Goal: Task Accomplishment & Management: Manage account settings

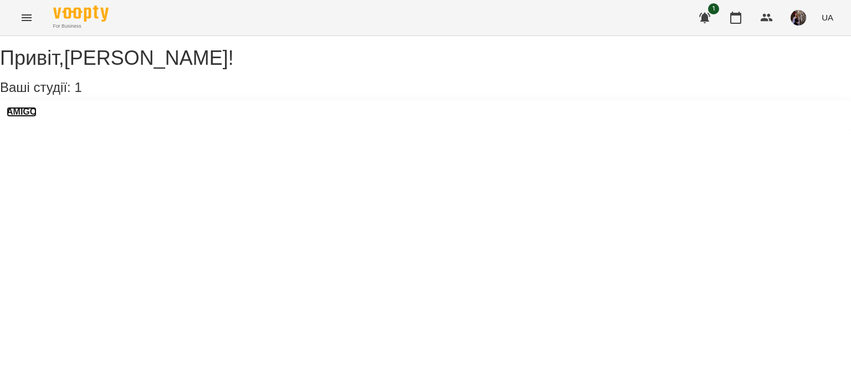
click at [37, 117] on h3 "AMIGO" at bounding box center [22, 112] width 30 height 10
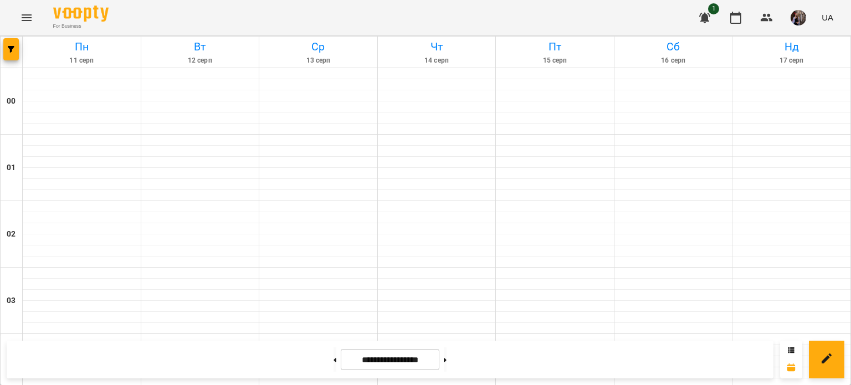
scroll to position [694, 0]
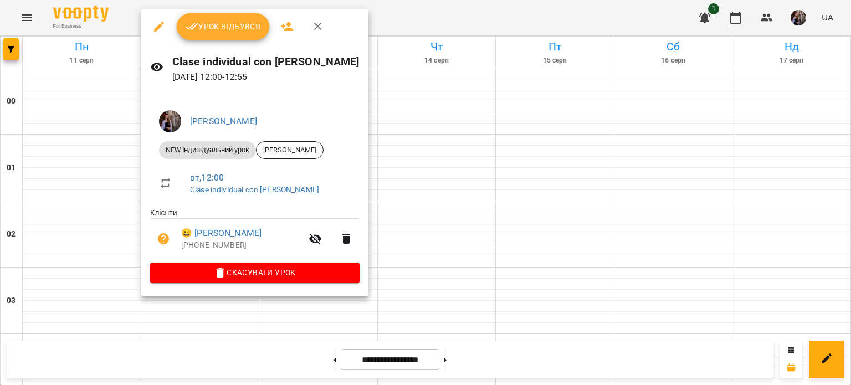
click at [221, 23] on span "Урок відбувся" at bounding box center [223, 26] width 75 height 13
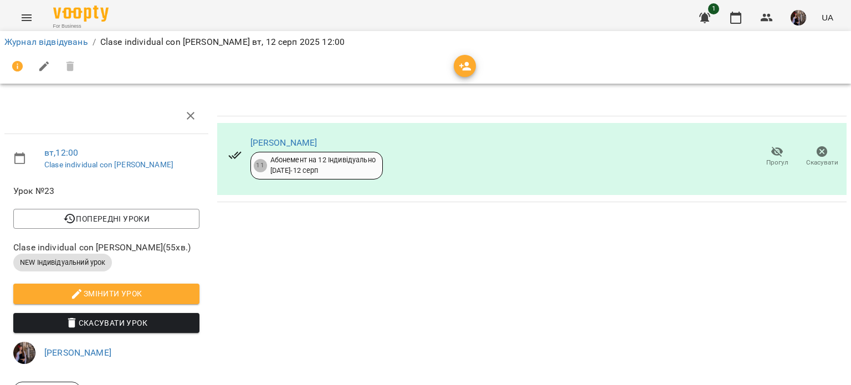
click at [475, 69] on span "button" at bounding box center [465, 66] width 22 height 13
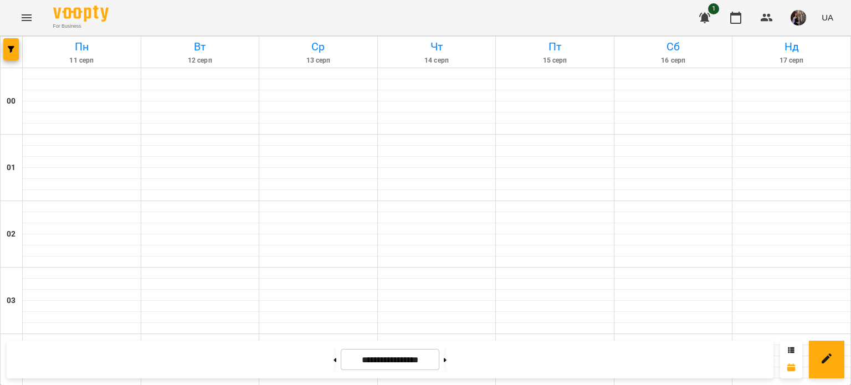
scroll to position [731, 0]
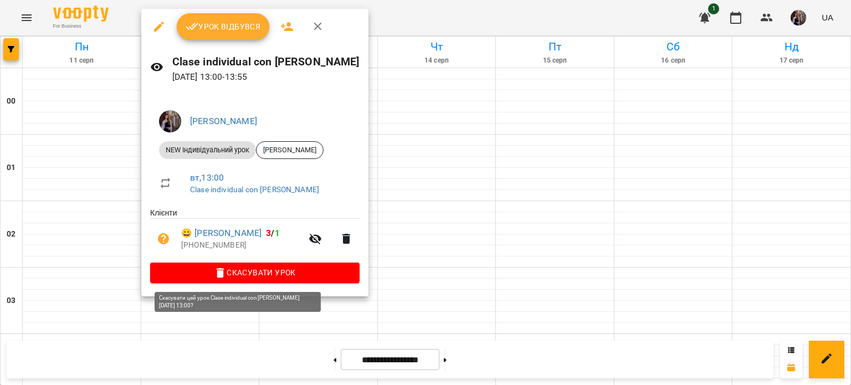
click at [223, 282] on button "Скасувати Урок" at bounding box center [254, 273] width 209 height 20
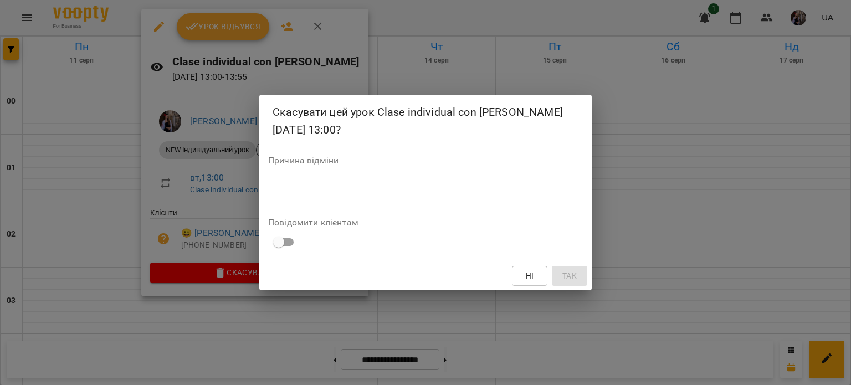
click at [352, 187] on textarea at bounding box center [425, 187] width 315 height 11
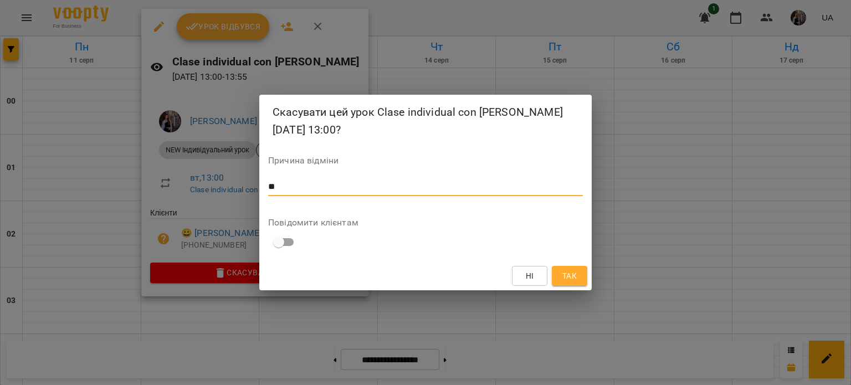
type textarea "**"
click at [576, 275] on span "Так" at bounding box center [569, 275] width 14 height 13
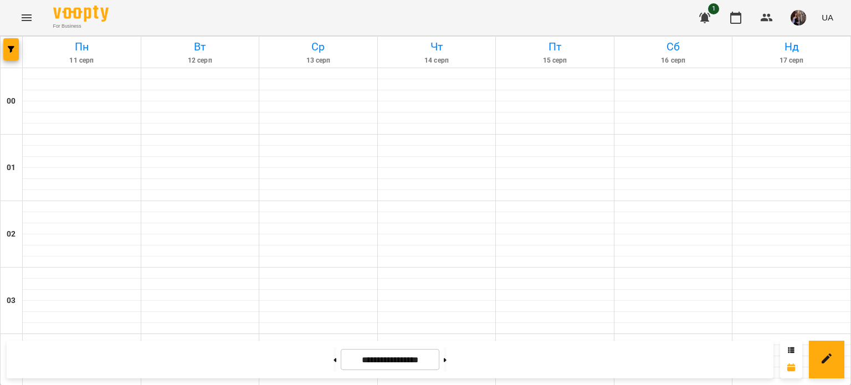
scroll to position [807, 0]
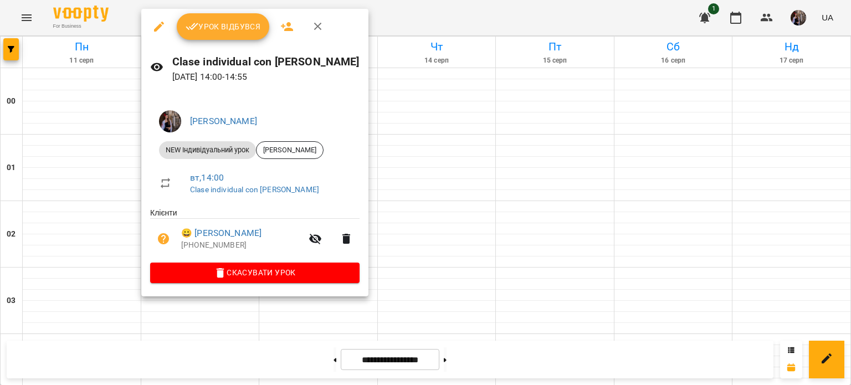
click at [199, 32] on span "Урок відбувся" at bounding box center [223, 26] width 75 height 13
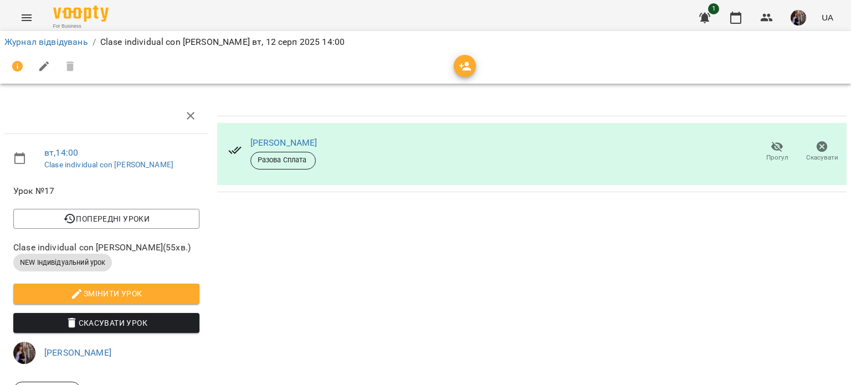
click at [469, 68] on icon "button" at bounding box center [465, 66] width 12 height 9
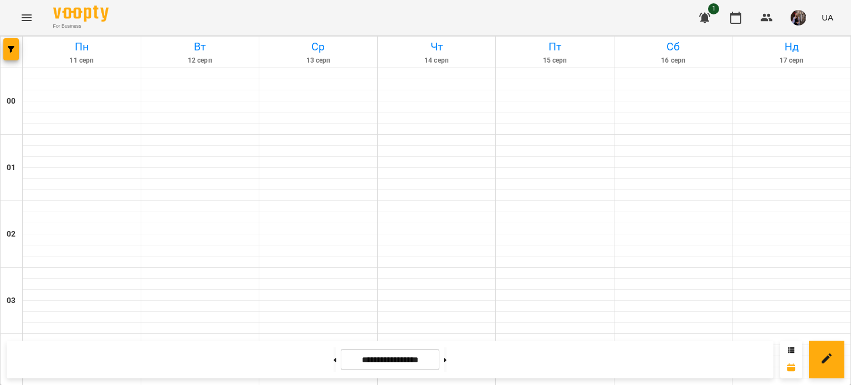
scroll to position [962, 0]
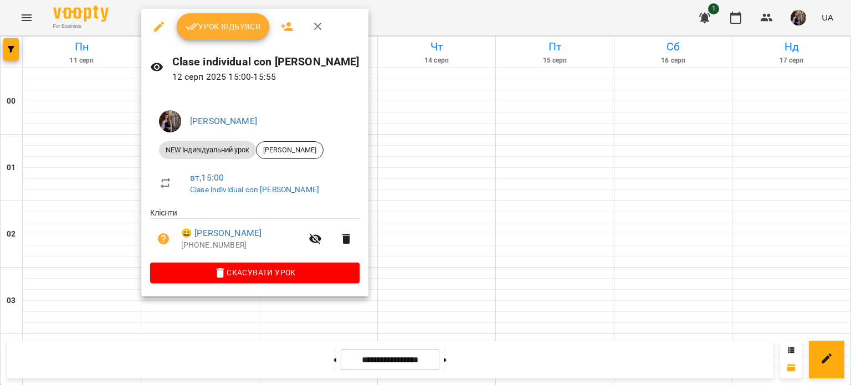
click at [236, 31] on span "Урок відбувся" at bounding box center [223, 26] width 75 height 13
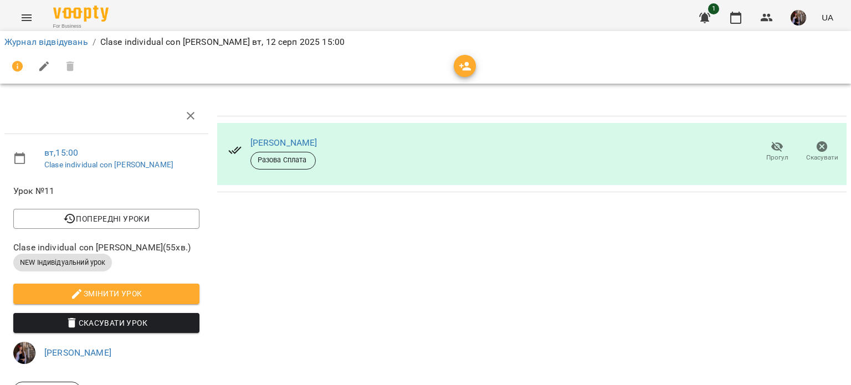
click at [476, 64] on div at bounding box center [425, 66] width 842 height 27
click at [460, 68] on icon "button" at bounding box center [465, 66] width 13 height 13
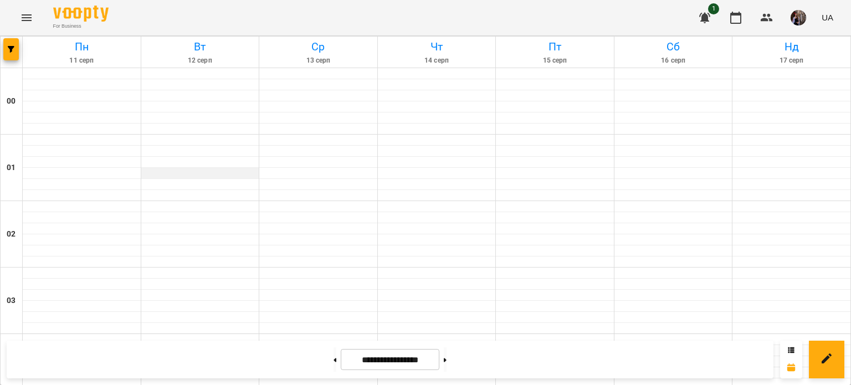
scroll to position [1080, 0]
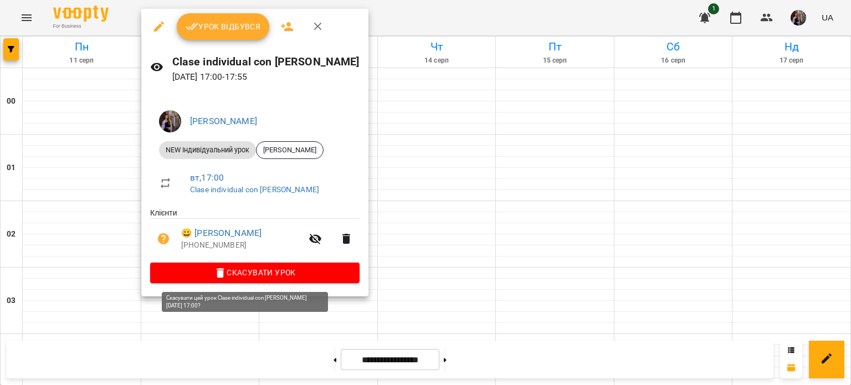
click at [215, 279] on icon "button" at bounding box center [220, 273] width 13 height 13
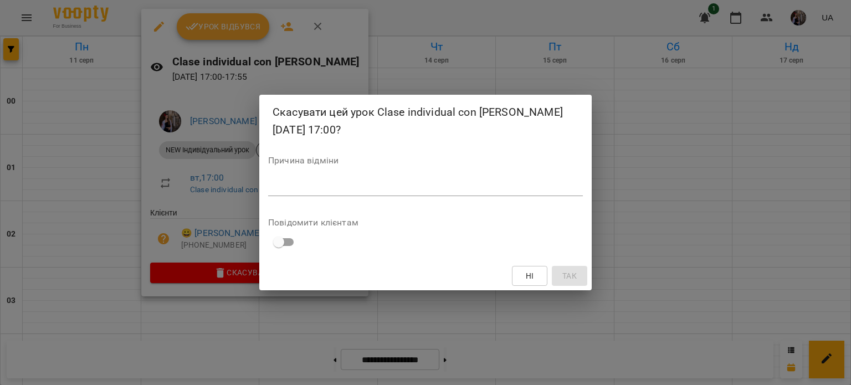
click at [316, 189] on textarea at bounding box center [425, 187] width 315 height 11
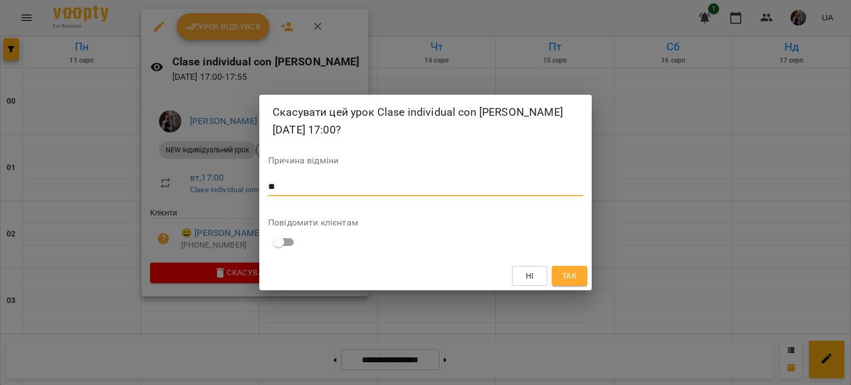
type textarea "**"
click at [568, 270] on span "Так" at bounding box center [569, 275] width 14 height 13
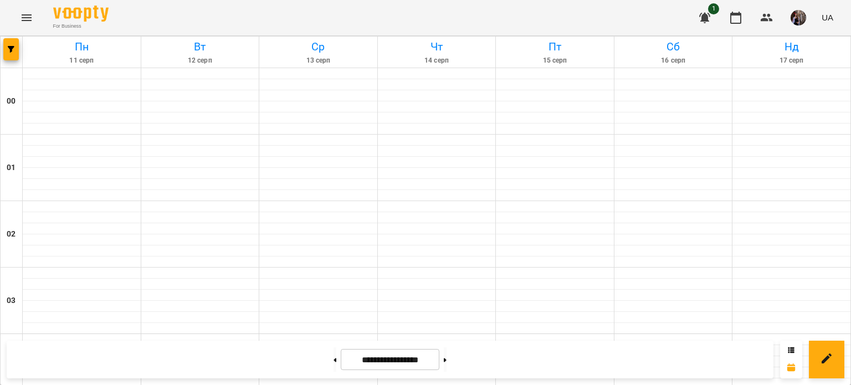
scroll to position [1206, 0]
